Goal: Complete application form: Complete application form

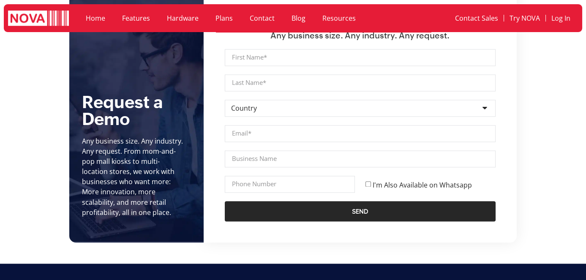
scroll to position [2981, 0]
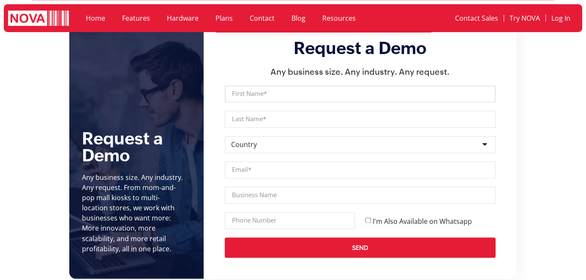
drag, startPoint x: 283, startPoint y: 71, endPoint x: 281, endPoint y: 79, distance: 8.3
click at [283, 85] on input "First Name" at bounding box center [360, 93] width 271 height 17
type input "Ali"
drag, startPoint x: 255, startPoint y: 98, endPoint x: 264, endPoint y: 105, distance: 11.2
click at [255, 111] on input "Last Name" at bounding box center [360, 119] width 271 height 17
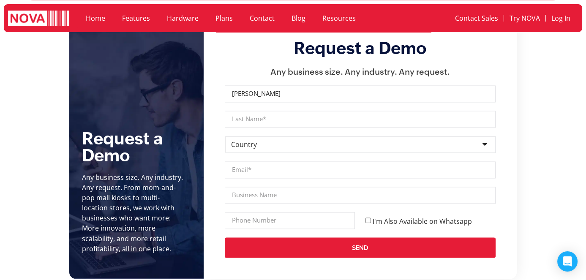
click at [251, 136] on select "Country Afghanistan Albania Algeria Andorra Angola Antigua and Barbuda Argentin…" at bounding box center [360, 144] width 271 height 17
select select "[GEOGRAPHIC_DATA]"
click at [225, 136] on select "Country Afghanistan Albania Algeria Andorra Angola Antigua and Barbuda Argentin…" at bounding box center [360, 144] width 271 height 17
click at [247, 161] on input "Email" at bounding box center [360, 169] width 271 height 17
type input "ali@novapointofsale.com"
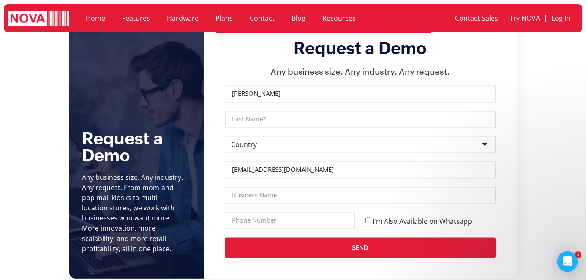
click at [257, 111] on input "Last Name" at bounding box center [360, 119] width 271 height 17
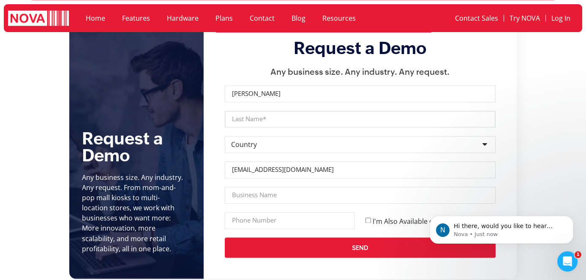
scroll to position [0, 0]
type input "Nawaz (test)"
drag, startPoint x: 263, startPoint y: 175, endPoint x: 269, endPoint y: 183, distance: 9.4
click at [263, 187] on input "Business Name" at bounding box center [360, 195] width 271 height 17
type input "NOVA"
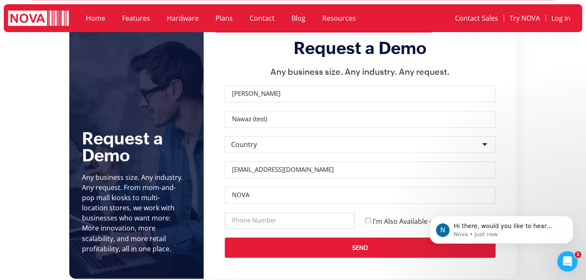
click at [253, 212] on input "Phone" at bounding box center [290, 220] width 130 height 17
click at [293, 212] on input "Phone" at bounding box center [290, 220] width 130 height 17
type input "0900867546"
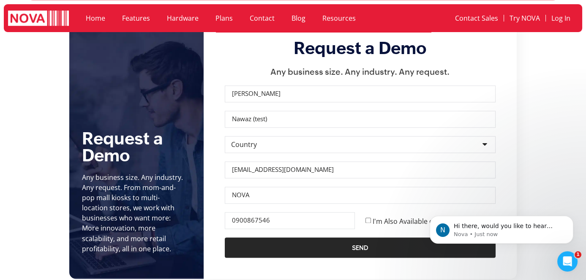
click at [362, 237] on button "Send" at bounding box center [360, 247] width 271 height 20
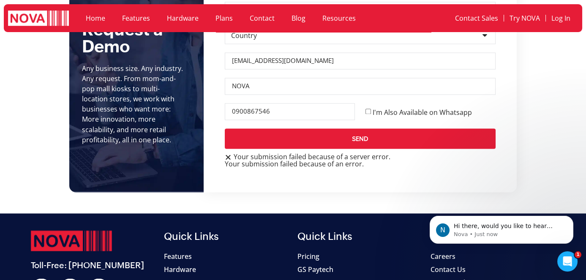
scroll to position [3096, 0]
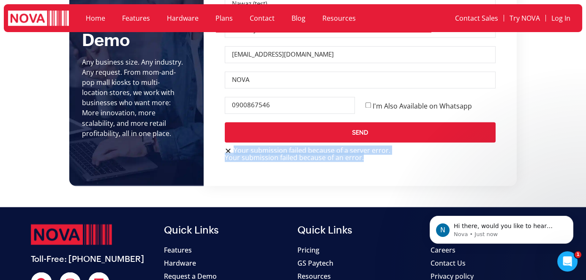
drag, startPoint x: 362, startPoint y: 139, endPoint x: 234, endPoint y: 128, distance: 128.5
click at [234, 147] on div "Your submission failed because of a server error. Your submission failed becaus…" at bounding box center [360, 154] width 271 height 14
copy div "Your submission failed because of a server error. Your submission failed becaus…"
click at [410, 160] on div "Request a Demo Any business size. Any industry. Any request. First Name Ali Las…" at bounding box center [360, 44] width 313 height 285
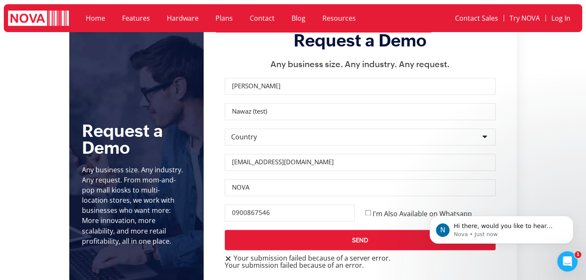
scroll to position [2981, 0]
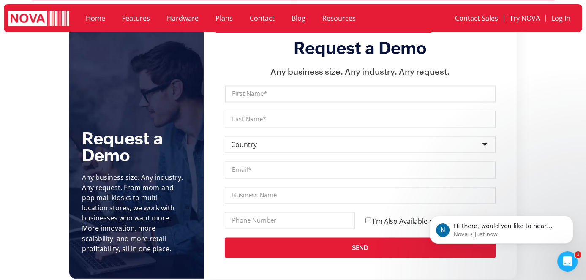
click at [314, 85] on input "First Name" at bounding box center [360, 93] width 271 height 17
type input "Ali"
click at [251, 111] on input "Last Name" at bounding box center [360, 119] width 271 height 17
type input "Nawaz (test)"
click at [264, 136] on select "Country Afghanistan Albania Algeria Andorra Angola Antigua and Barbuda Argentin…" at bounding box center [360, 144] width 271 height 17
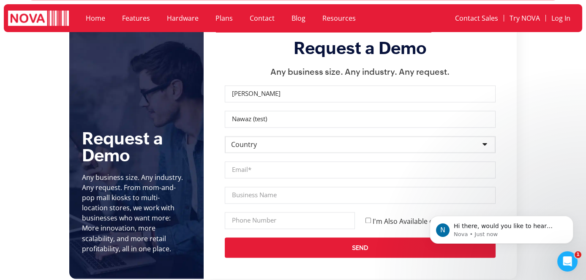
select select "[GEOGRAPHIC_DATA]"
click at [225, 136] on select "Country Afghanistan Albania Algeria Andorra Angola Antigua and Barbuda Argentin…" at bounding box center [360, 144] width 271 height 17
click at [273, 161] on input "Email" at bounding box center [360, 169] width 271 height 17
type input "[EMAIL_ADDRESS][DOMAIN_NAME]"
click at [248, 187] on input "Business Name" at bounding box center [360, 195] width 271 height 17
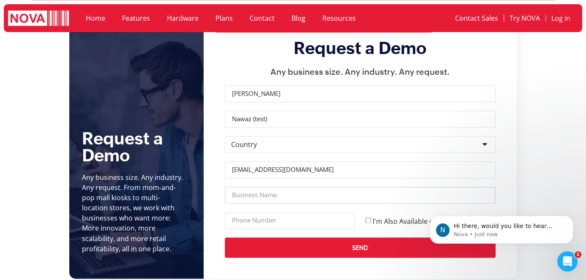
type input "NOVA"
drag, startPoint x: 253, startPoint y: 201, endPoint x: 263, endPoint y: 202, distance: 9.8
click at [253, 212] on input "Phone" at bounding box center [290, 220] width 130 height 17
type input "0900867546"
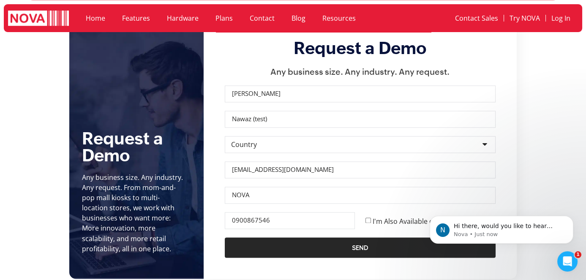
click at [346, 244] on span "Send" at bounding box center [360, 247] width 237 height 7
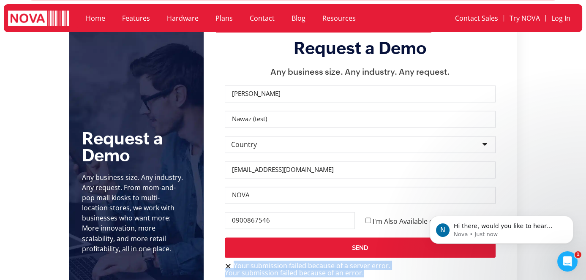
drag, startPoint x: 364, startPoint y: 255, endPoint x: 229, endPoint y: 245, distance: 136.0
click at [229, 262] on div "Your submission failed because of a server error. Your submission failed becaus…" at bounding box center [360, 269] width 271 height 14
copy div "Your submission failed because of a server error. Your submission failed becaus…"
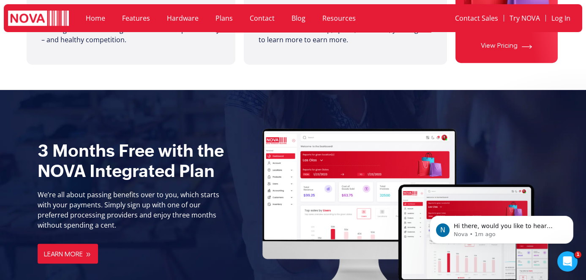
scroll to position [830, 0]
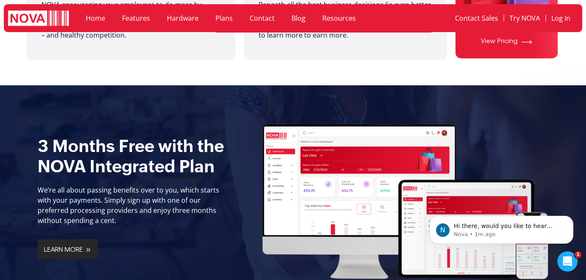
click at [62, 246] on span "Learn More" at bounding box center [63, 250] width 39 height 8
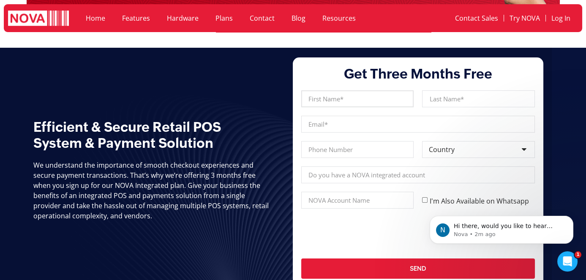
click at [343, 101] on input "First Name" at bounding box center [357, 98] width 112 height 17
click at [463, 102] on input "Last Name" at bounding box center [478, 98] width 112 height 17
drag, startPoint x: 347, startPoint y: 116, endPoint x: 349, endPoint y: 121, distance: 4.9
click at [347, 116] on input "Email" at bounding box center [417, 124] width 233 height 17
type input "ali@novapointofsale.com"
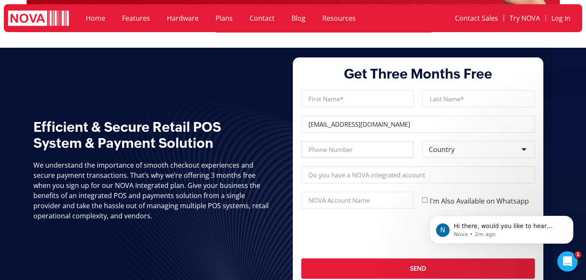
drag, startPoint x: 351, startPoint y: 146, endPoint x: 353, endPoint y: 150, distance: 4.3
click at [351, 146] on input "Phone" at bounding box center [357, 149] width 112 height 17
type input "0900867546"
click at [464, 147] on select "Country Afghanistan Albania Algeria Andorra Angola Antigua and Barbuda Argentin…" at bounding box center [478, 149] width 112 height 17
select select "[GEOGRAPHIC_DATA]"
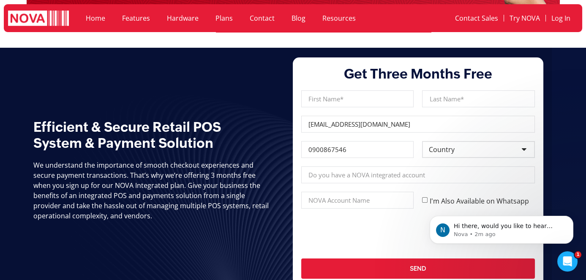
click at [422, 141] on select "Country Afghanistan Albania Algeria Andorra Angola Antigua and Barbuda Argentin…" at bounding box center [478, 149] width 112 height 17
click at [408, 162] on div "First Name Last Name Email ali@novapointofsale.com Phone 0900867546 Country Cou…" at bounding box center [418, 188] width 242 height 197
click at [410, 172] on input "Nova Account" at bounding box center [417, 174] width 233 height 17
type input "Yes"
type input "NOVA"
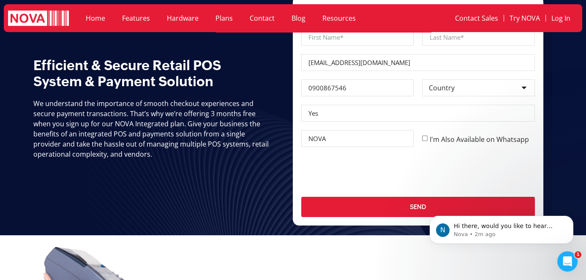
scroll to position [230, 0]
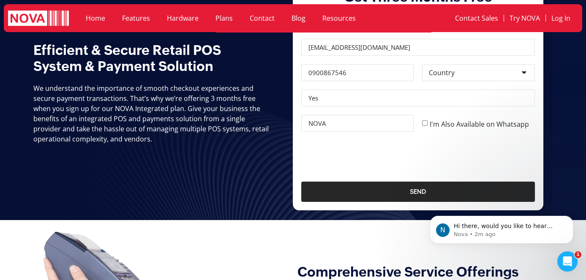
click at [416, 197] on button "Send" at bounding box center [417, 192] width 233 height 20
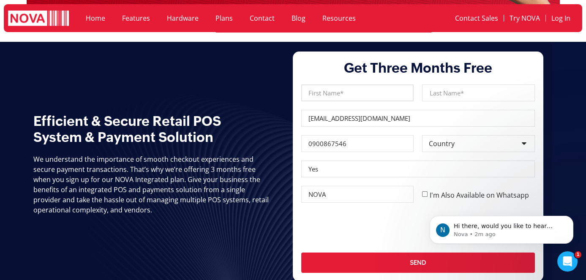
scroll to position [153, 0]
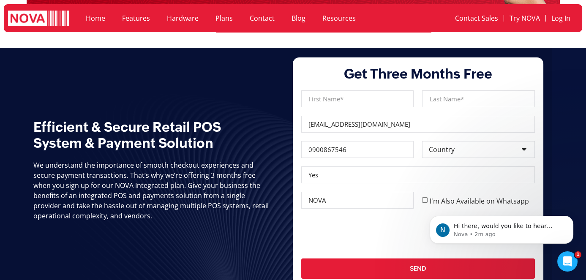
click at [366, 90] on div "Get Three Months Free First Name Last Name Email ali@novapointofsale.com Phone …" at bounding box center [418, 172] width 250 height 230
click at [360, 104] on input "First Name" at bounding box center [357, 98] width 112 height 17
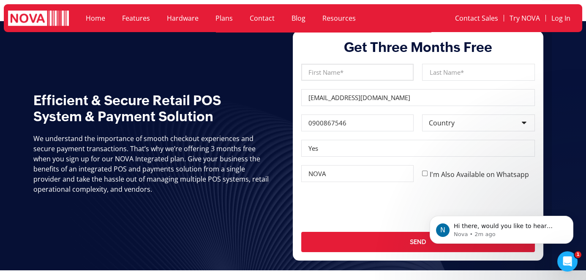
scroll to position [192, 0]
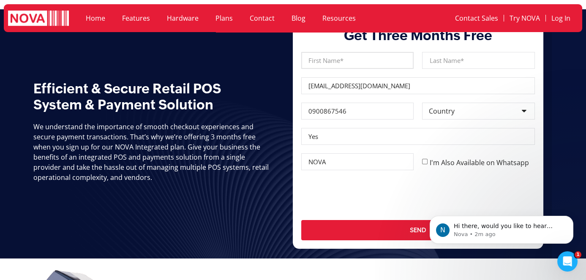
click at [327, 65] on input "First Name" at bounding box center [357, 60] width 112 height 17
type input "Ali"
click at [432, 60] on input "Last Name" at bounding box center [478, 60] width 112 height 17
drag, startPoint x: 473, startPoint y: 60, endPoint x: 451, endPoint y: 57, distance: 22.6
click at [451, 57] on input "Nawaz (test)" at bounding box center [478, 60] width 112 height 17
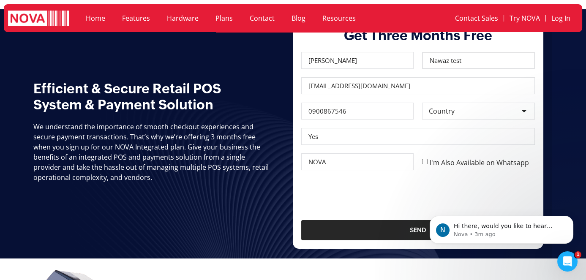
type input "Nawaz test"
click at [411, 227] on span "Send" at bounding box center [418, 230] width 16 height 7
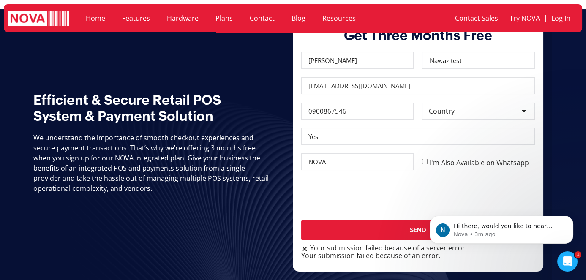
click at [449, 258] on div "Your submission failed because of a server error. Your submission failed becaus…" at bounding box center [417, 252] width 233 height 14
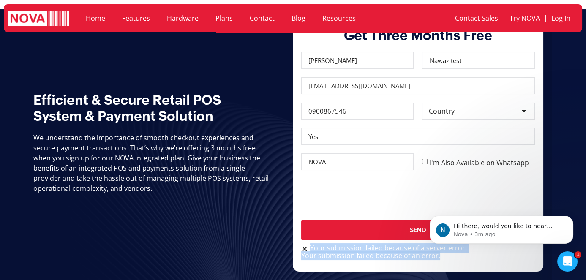
drag, startPoint x: 440, startPoint y: 259, endPoint x: 310, endPoint y: 244, distance: 130.5
click at [310, 244] on div "First Name Ali Last Name Nawaz test Email ali@novapointofsale.com Phone 0900867…" at bounding box center [417, 157] width 233 height 211
copy div "Your submission failed because of a server error. Your submission failed becaus…"
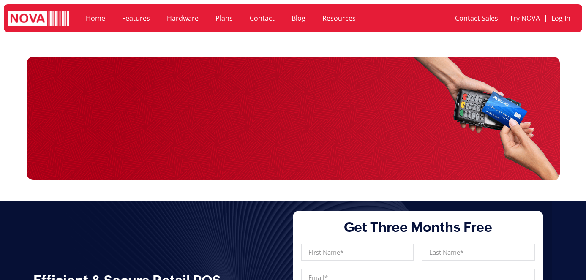
scroll to position [192, 0]
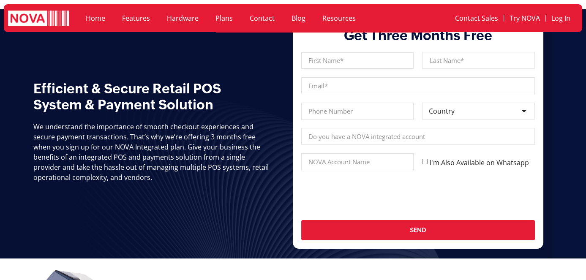
drag, startPoint x: 325, startPoint y: 57, endPoint x: 330, endPoint y: 64, distance: 8.9
click at [326, 57] on input "First Name" at bounding box center [357, 60] width 112 height 17
type input "[PERSON_NAME]"
click at [470, 60] on input "Last Name" at bounding box center [478, 60] width 112 height 17
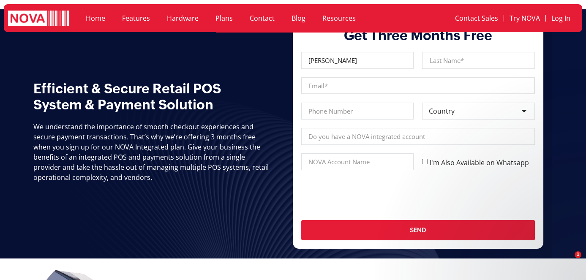
click at [354, 90] on input "Email" at bounding box center [417, 85] width 233 height 17
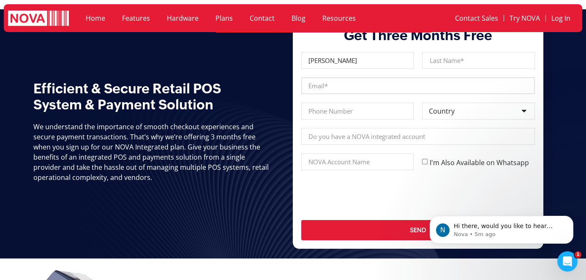
scroll to position [0, 0]
type input "[EMAIL_ADDRESS][DOMAIN_NAME]"
drag, startPoint x: 348, startPoint y: 107, endPoint x: 361, endPoint y: 117, distance: 16.6
click at [348, 107] on input "Phone" at bounding box center [357, 111] width 112 height 17
type input "0900867546"
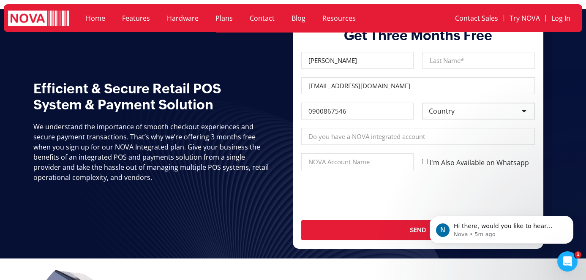
click at [467, 109] on select "Country Afghanistan Albania Algeria Andorra Angola Antigua and Barbuda Argentin…" at bounding box center [478, 111] width 112 height 17
select select "[GEOGRAPHIC_DATA]"
click at [422, 103] on select "Country Afghanistan Albania Algeria Andorra Angola Antigua and Barbuda Argentin…" at bounding box center [478, 111] width 112 height 17
click at [422, 143] on input "Nova Account" at bounding box center [417, 136] width 233 height 17
type input "NOVA"
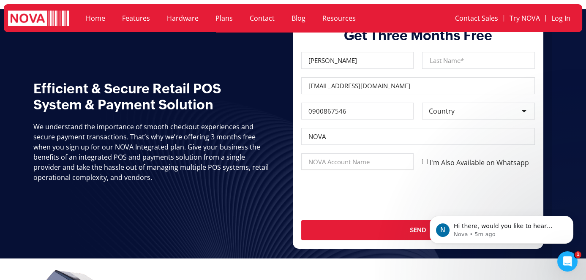
click at [388, 168] on input "Nova Account" at bounding box center [357, 161] width 112 height 17
type input "NOVA"
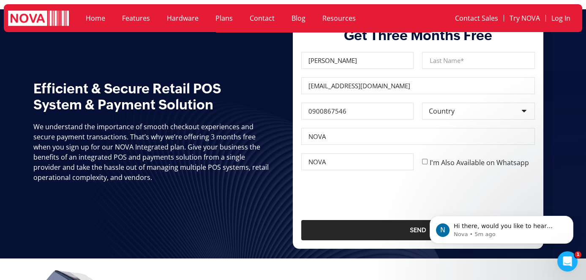
click at [396, 230] on span "Send" at bounding box center [417, 230] width 199 height 7
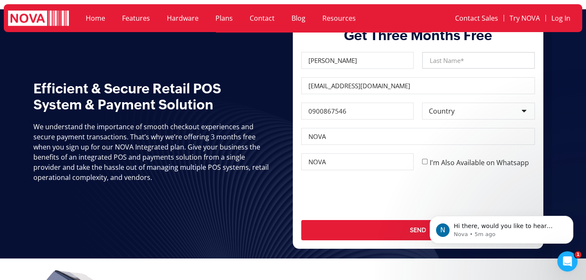
click at [466, 62] on input "Last Name" at bounding box center [478, 60] width 112 height 17
type input "Nawaz (test)"
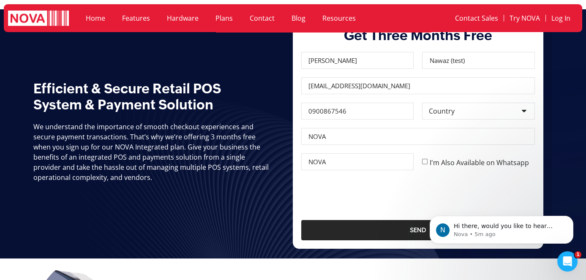
click at [416, 227] on span "Send" at bounding box center [418, 230] width 16 height 7
